Goal: Information Seeking & Learning: Find specific fact

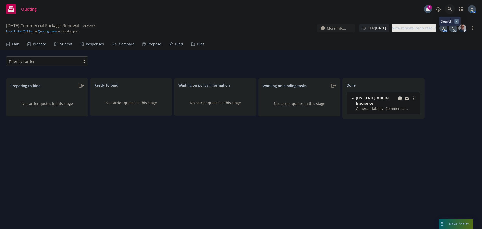
click at [451, 7] on icon at bounding box center [450, 9] width 5 height 5
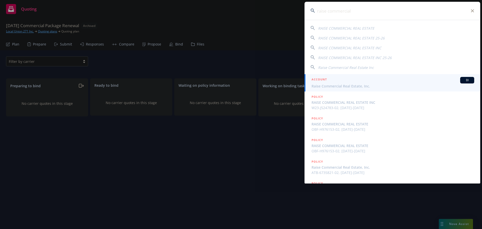
type input "raise commercial"
click at [332, 82] on div "ACCOUNT BI" at bounding box center [393, 80] width 163 height 7
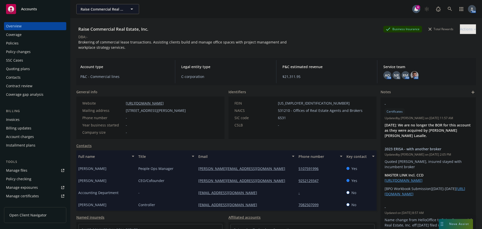
click at [23, 44] on div "Policies" at bounding box center [35, 43] width 58 height 8
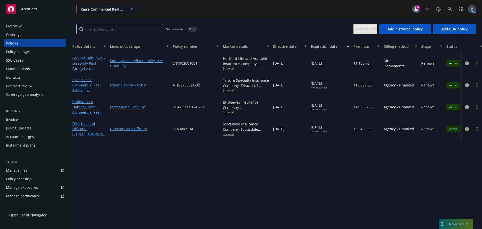
click at [22, 171] on div "Manage files" at bounding box center [16, 170] width 21 height 8
click at [452, 8] on icon at bounding box center [450, 9] width 5 height 5
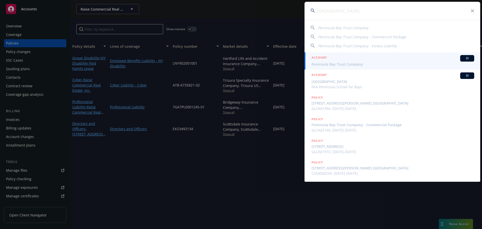
type input "peninsula bay"
click at [367, 60] on div "ACCOUNT BI" at bounding box center [393, 58] width 163 height 7
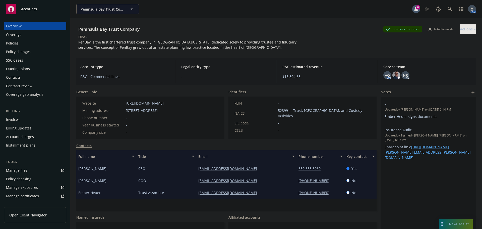
click at [20, 40] on div "Policies" at bounding box center [35, 43] width 58 height 8
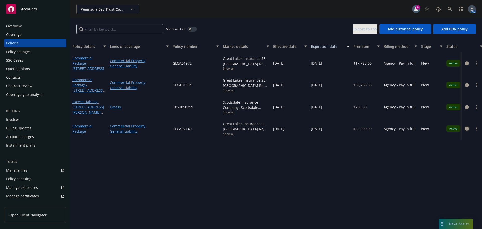
click at [467, 128] on icon "circleInformation" at bounding box center [467, 129] width 4 height 4
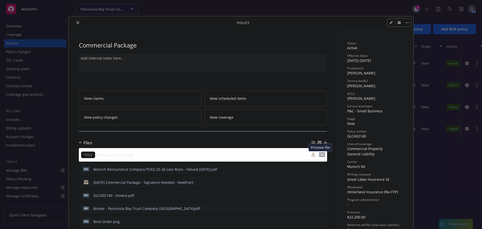
click at [321, 154] on icon "preview file" at bounding box center [322, 155] width 5 height 4
click at [75, 22] on button "close" at bounding box center [78, 23] width 6 height 6
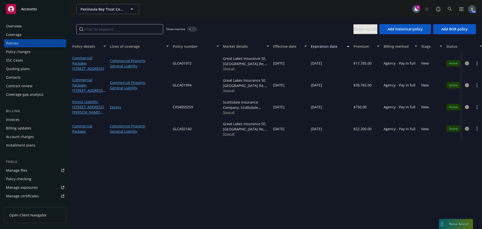
click at [31, 25] on div "Overview" at bounding box center [35, 26] width 58 height 8
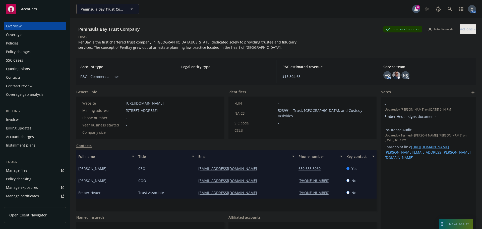
click at [17, 39] on div "Policies" at bounding box center [12, 43] width 13 height 8
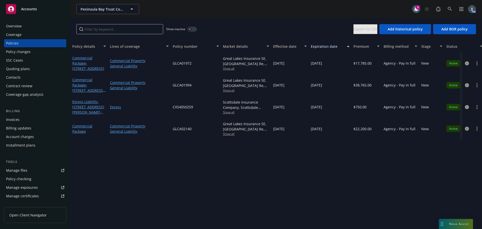
click at [181, 127] on span "GLCA02140" at bounding box center [182, 128] width 19 height 5
copy span "GLCA02140"
click at [26, 118] on div "Invoices" at bounding box center [35, 120] width 58 height 8
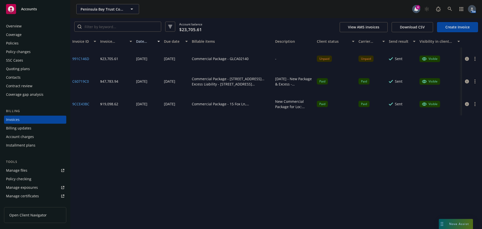
click at [163, 42] on button "Due date" at bounding box center [176, 41] width 28 height 12
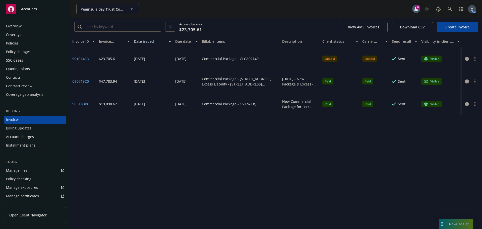
drag, startPoint x: 162, startPoint y: 43, endPoint x: 175, endPoint y: 46, distance: 13.6
click at [175, 46] on div "Invoice ID Invoice amount Date issued Due date Billable items Description Clien…" at bounding box center [276, 41] width 412 height 12
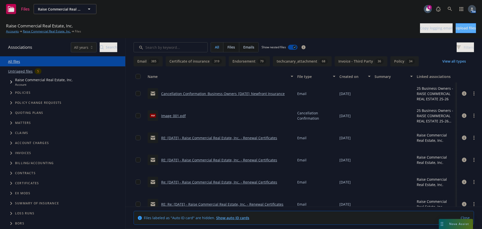
click at [235, 93] on link "Cancellation Conformation_Business Owners_08-26-2025_Newfront Insurance" at bounding box center [223, 93] width 124 height 5
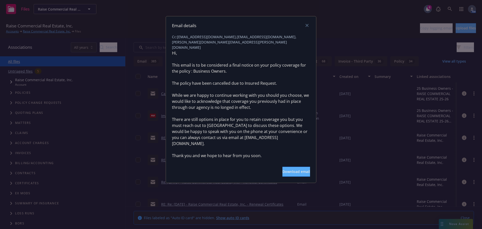
scroll to position [50, 0]
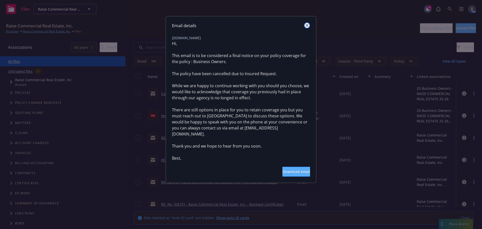
click at [308, 24] on icon "close" at bounding box center [307, 25] width 3 height 3
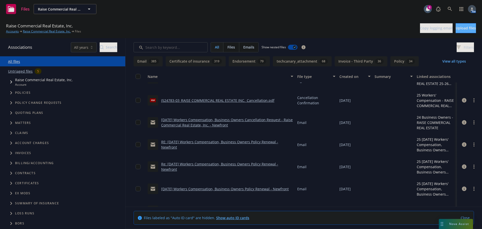
scroll to position [151, 0]
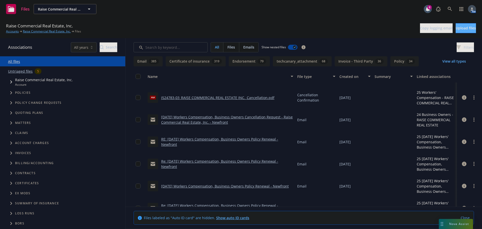
click at [211, 97] on link "J524783-03_RAISE COMMERCIAL REAL ESTATE INC._Cancellation.pdf" at bounding box center [217, 97] width 113 height 5
